Goal: Task Accomplishment & Management: Manage account settings

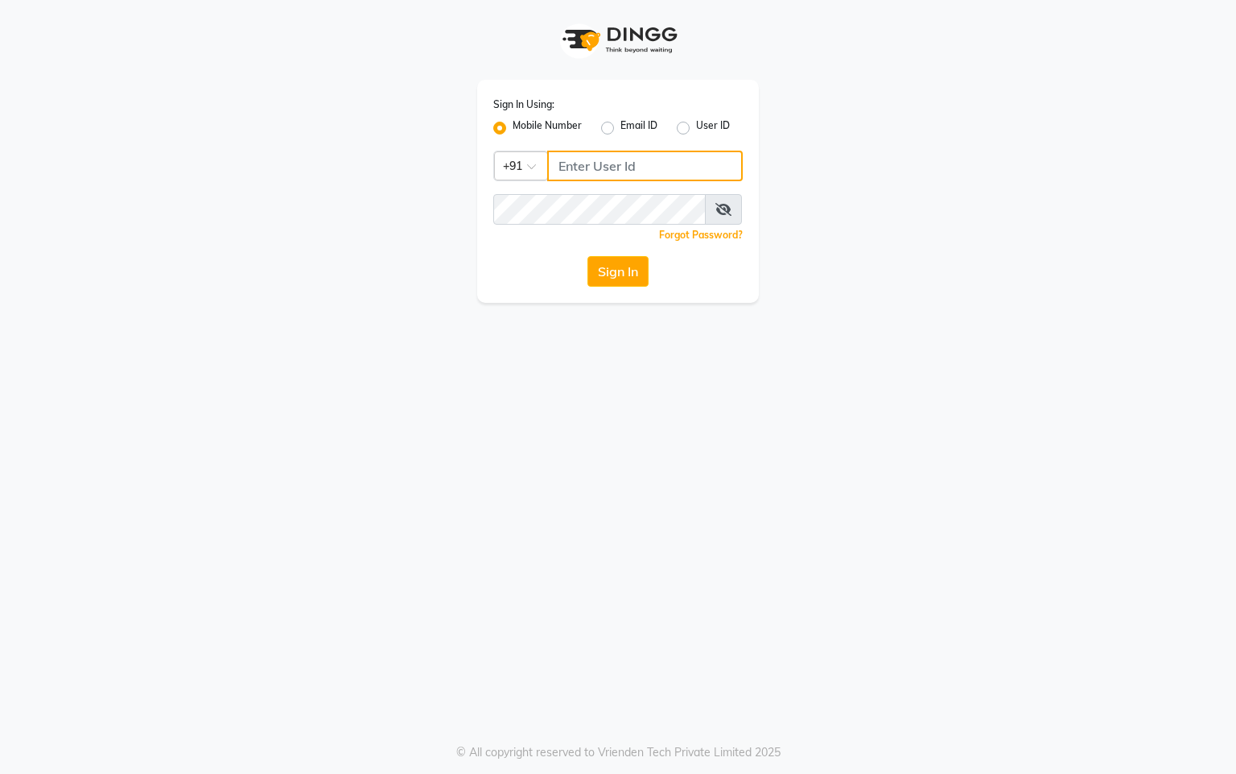
drag, startPoint x: 613, startPoint y: 171, endPoint x: 1114, endPoint y: 49, distance: 515.4
click at [614, 169] on input "Username" at bounding box center [645, 166] width 196 height 31
type input "76269672781"
click at [619, 241] on div "Forgot Password?" at bounding box center [618, 234] width 250 height 17
click at [624, 275] on button "Sign In" at bounding box center [618, 271] width 61 height 31
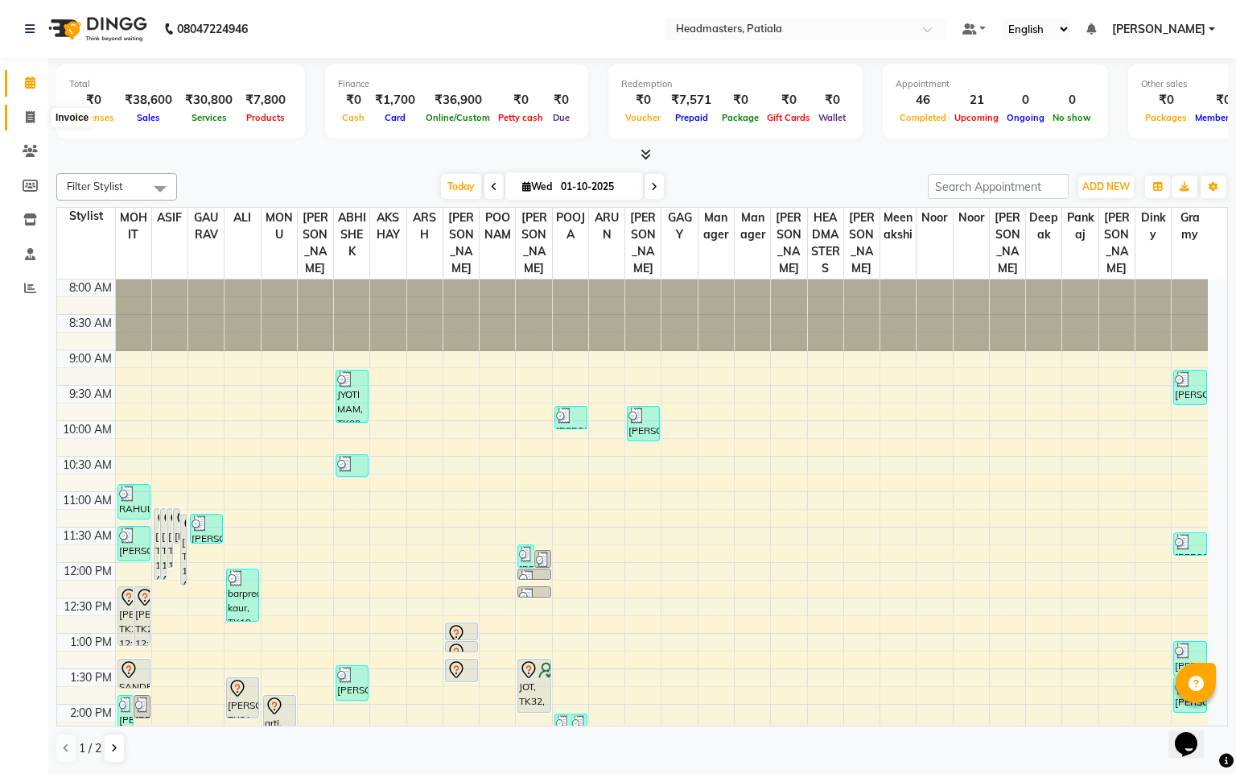
click at [31, 111] on icon at bounding box center [30, 117] width 9 height 12
select select "service"
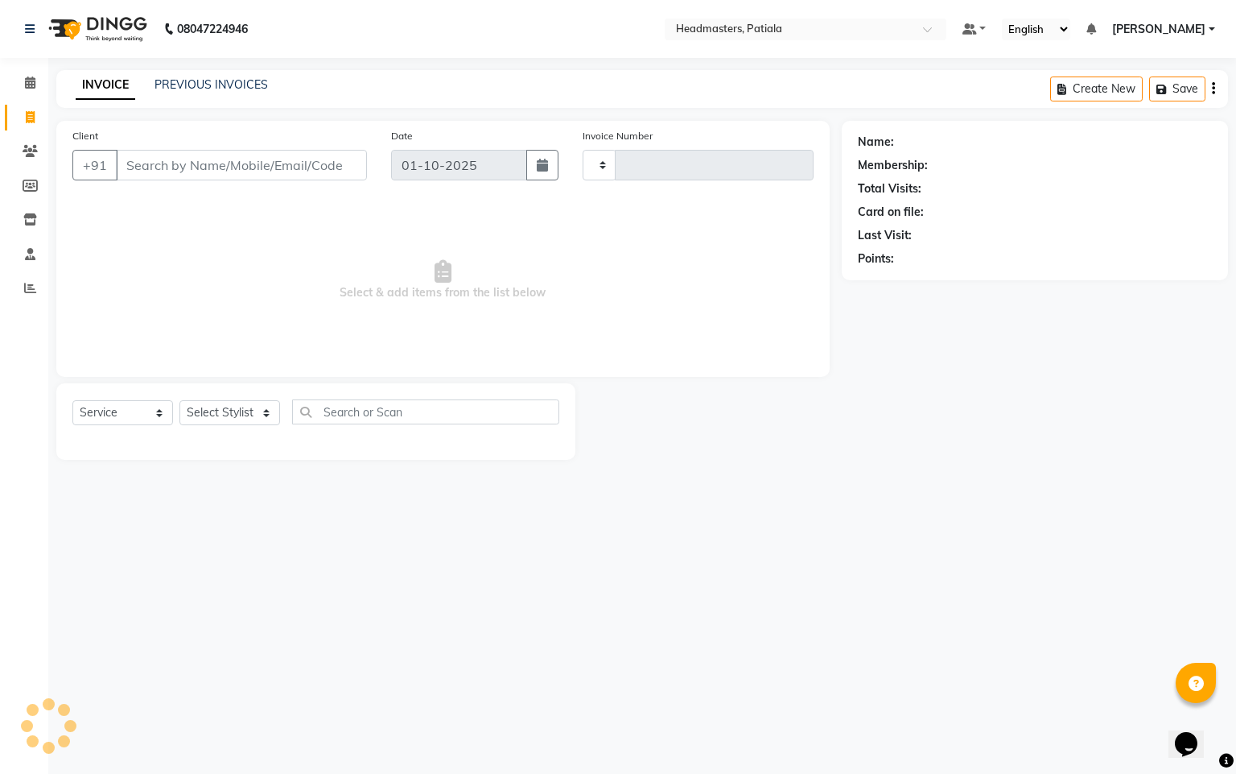
type input "7424"
select select "6602"
click at [208, 88] on link "PREVIOUS INVOICES" at bounding box center [211, 84] width 113 height 14
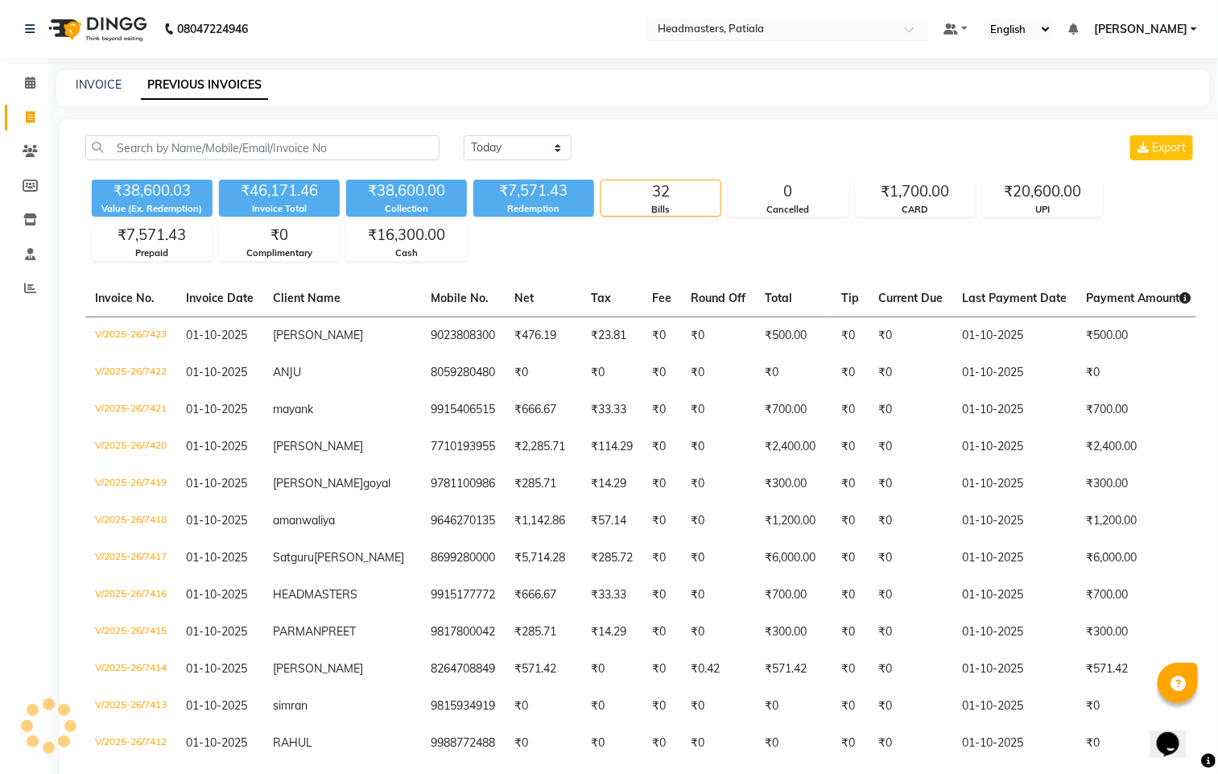
click at [763, 19] on div "Select Location × Headmasters, Patiala" at bounding box center [787, 30] width 282 height 22
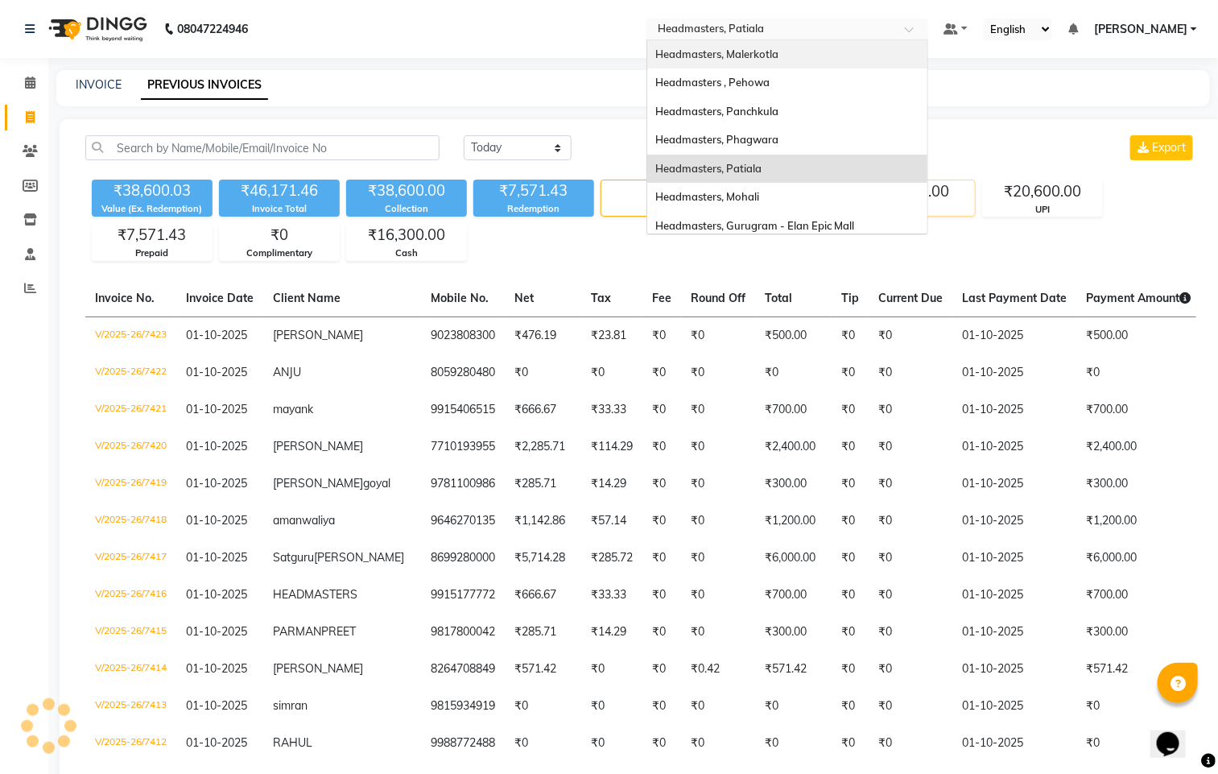
click at [759, 199] on span "Headmasters, Mohali" at bounding box center [707, 196] width 104 height 13
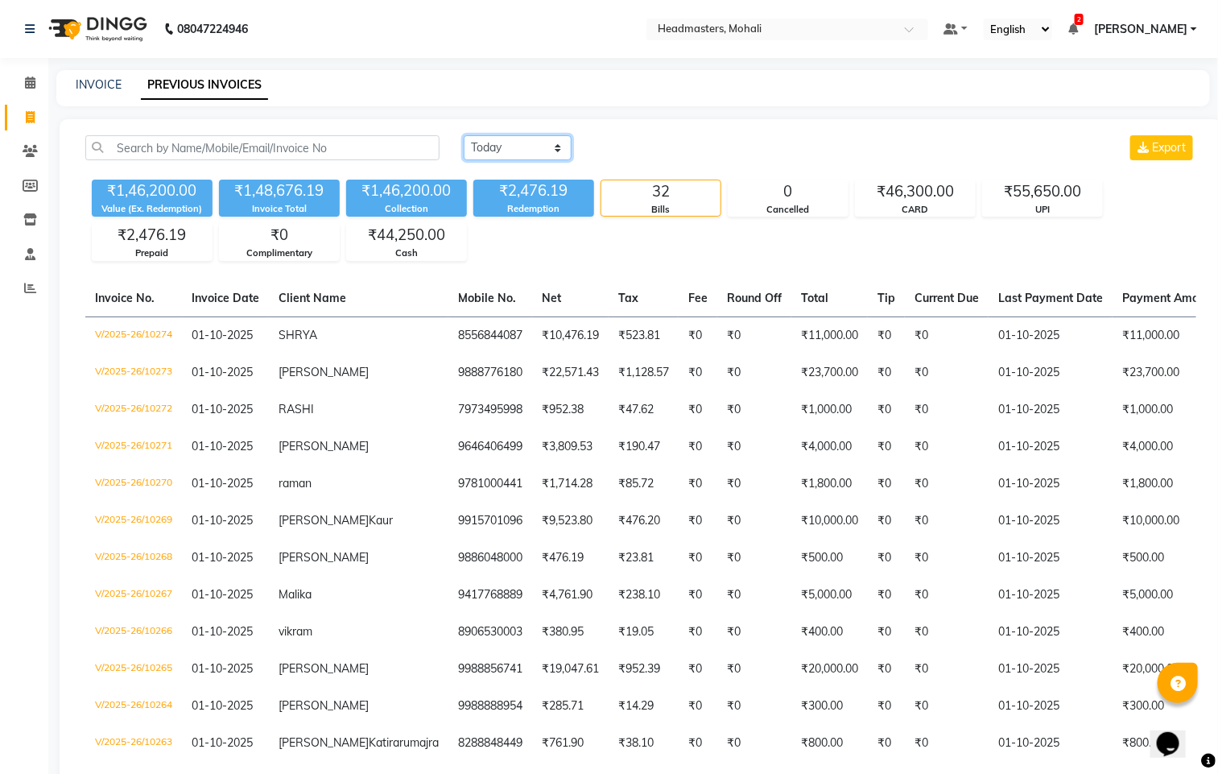
click at [546, 151] on select "[DATE] [DATE] Custom Range" at bounding box center [518, 147] width 108 height 25
select select "range"
click at [464, 135] on select "[DATE] [DATE] Custom Range" at bounding box center [518, 147] width 108 height 25
click at [671, 145] on input "01-10-2025" at bounding box center [648, 148] width 113 height 23
select select "10"
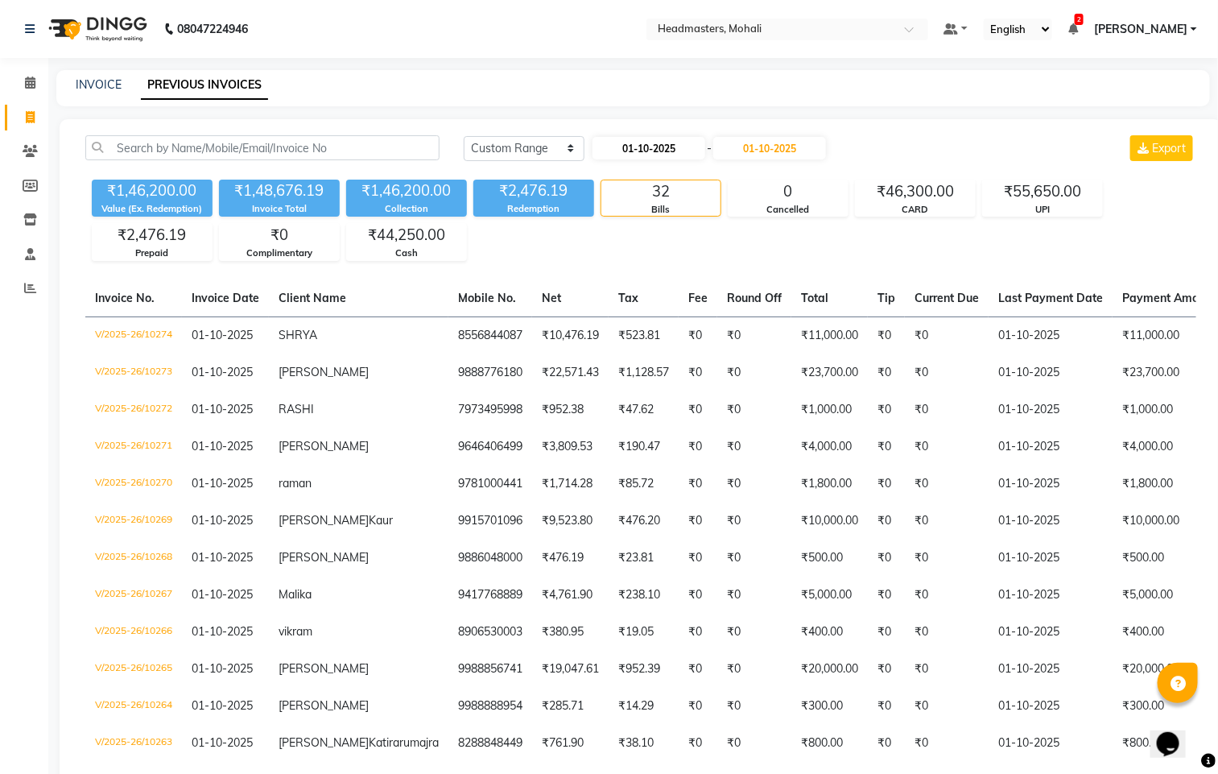
select select "2025"
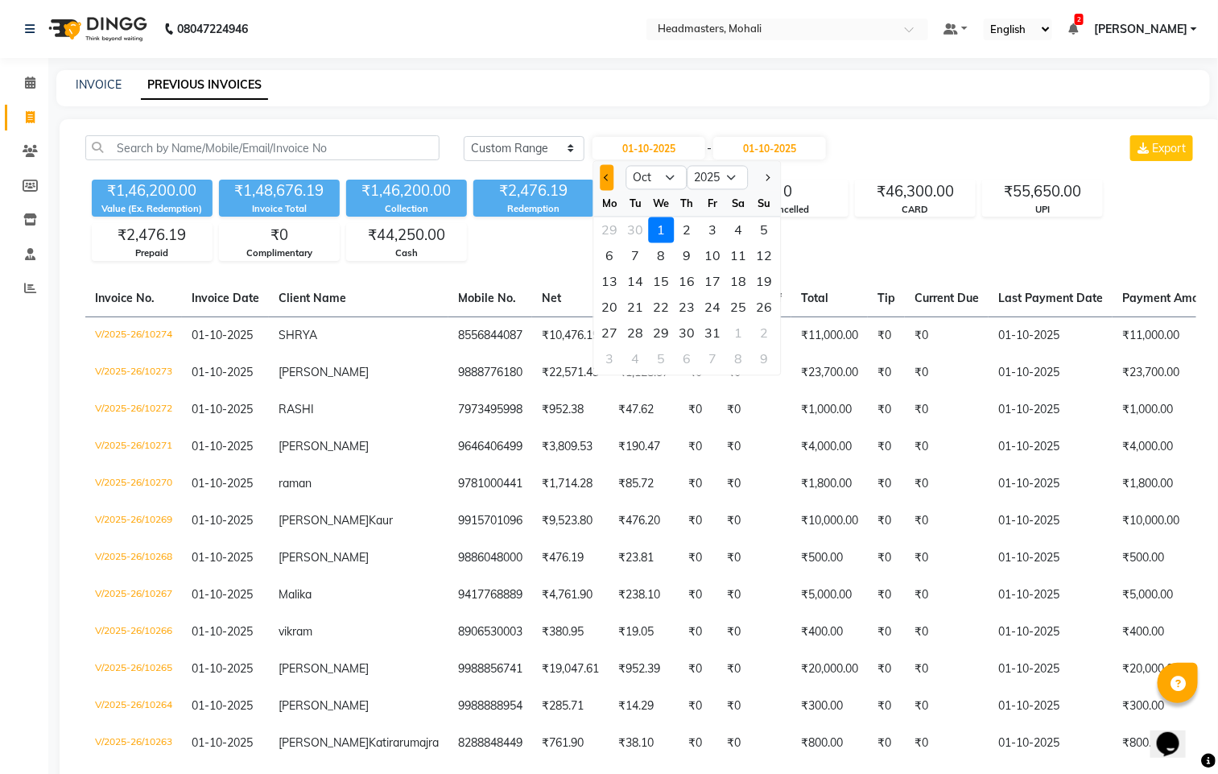
click at [604, 177] on button "Previous month" at bounding box center [607, 178] width 14 height 26
select select "9"
click at [761, 251] on div "14" at bounding box center [765, 256] width 26 height 26
type input "[DATE]"
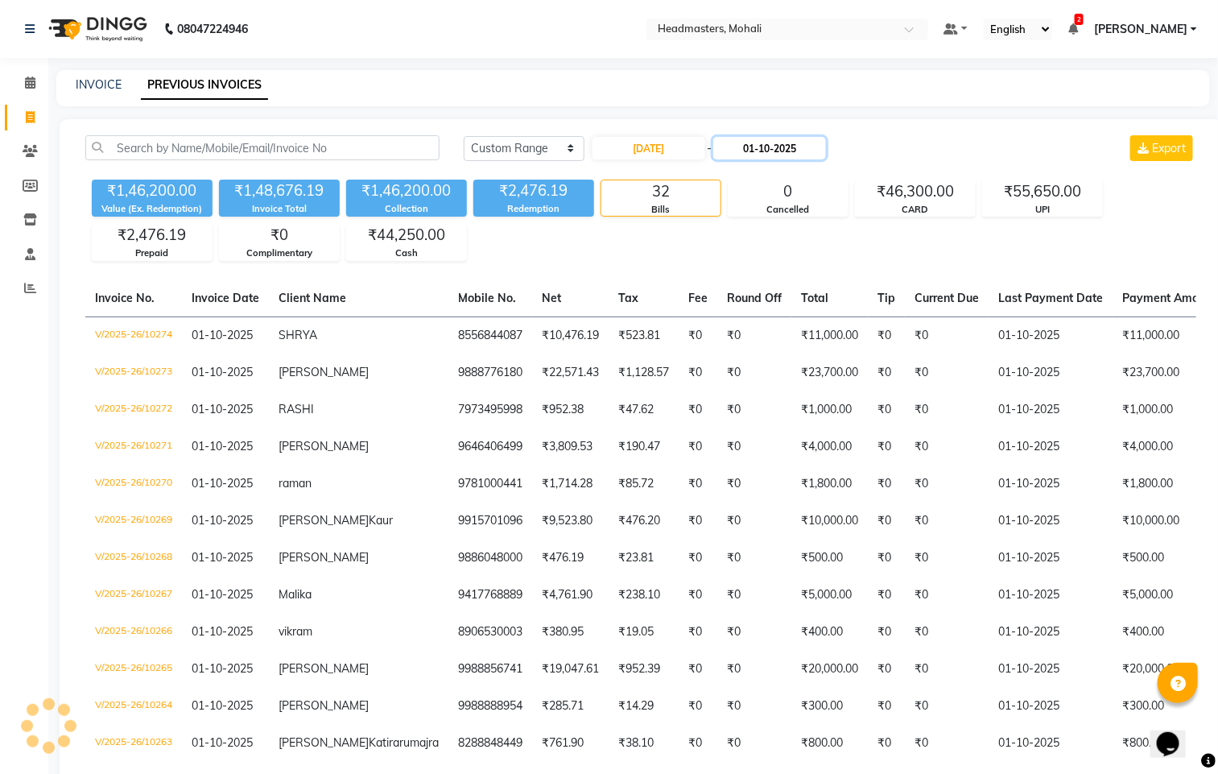
click at [805, 153] on input "01-10-2025" at bounding box center [769, 148] width 113 height 23
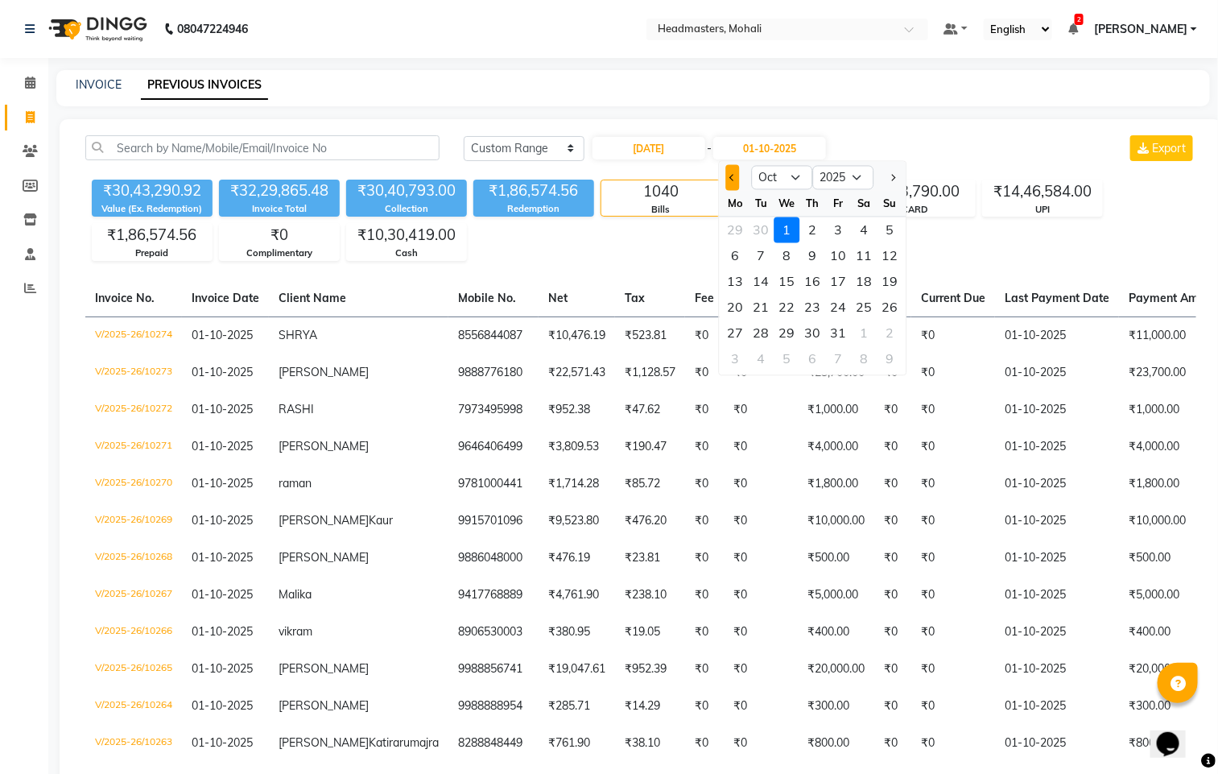
click at [732, 175] on span "Previous month" at bounding box center [732, 177] width 6 height 6
select select "9"
click at [896, 251] on div "14" at bounding box center [890, 256] width 26 height 26
type input "[DATE]"
